Goal: Information Seeking & Learning: Learn about a topic

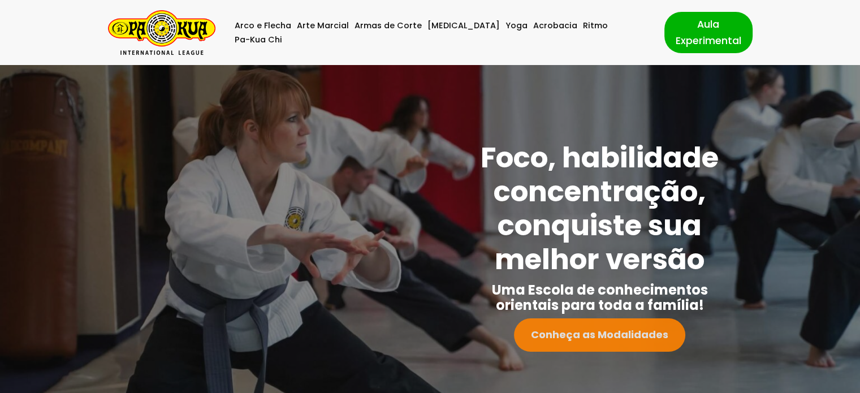
click at [596, 334] on strong "Conheça as Modalidades" at bounding box center [599, 334] width 137 height 14
click at [335, 33] on link "Arte Marcial" at bounding box center [323, 26] width 52 height 14
